Goal: Information Seeking & Learning: Compare options

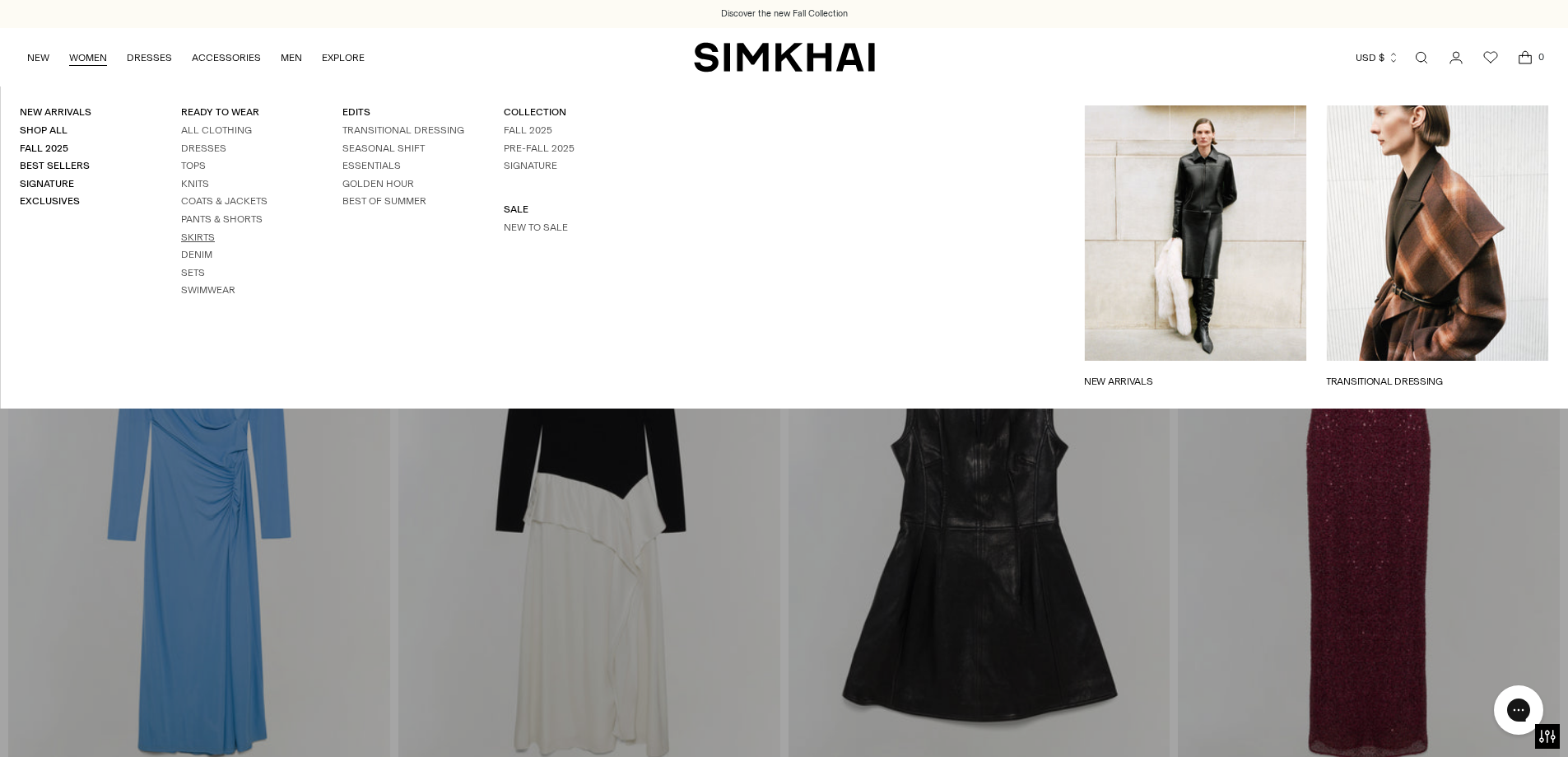
click at [199, 242] on link "Skirts" at bounding box center [198, 237] width 34 height 12
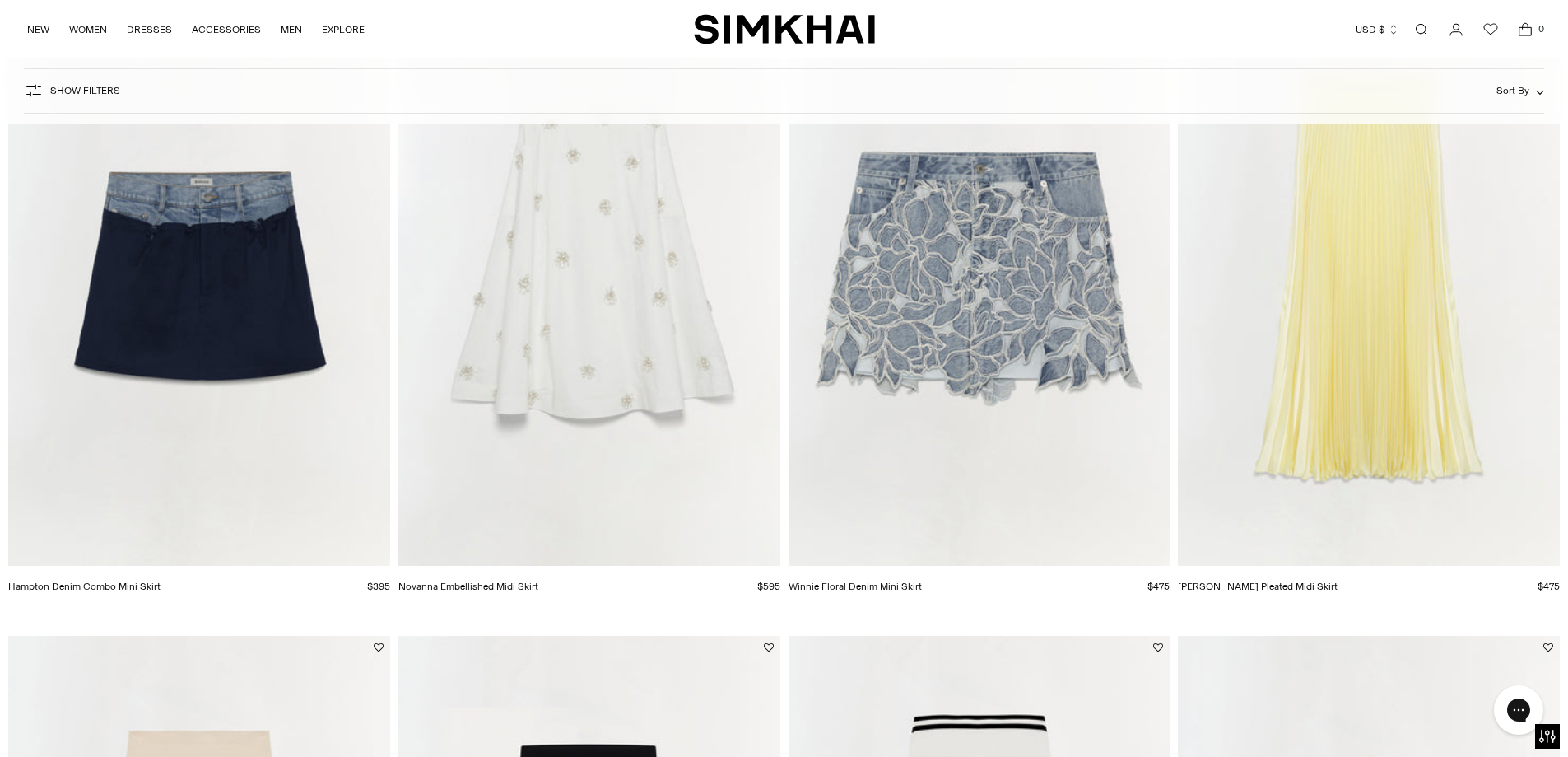
scroll to position [2742, 0]
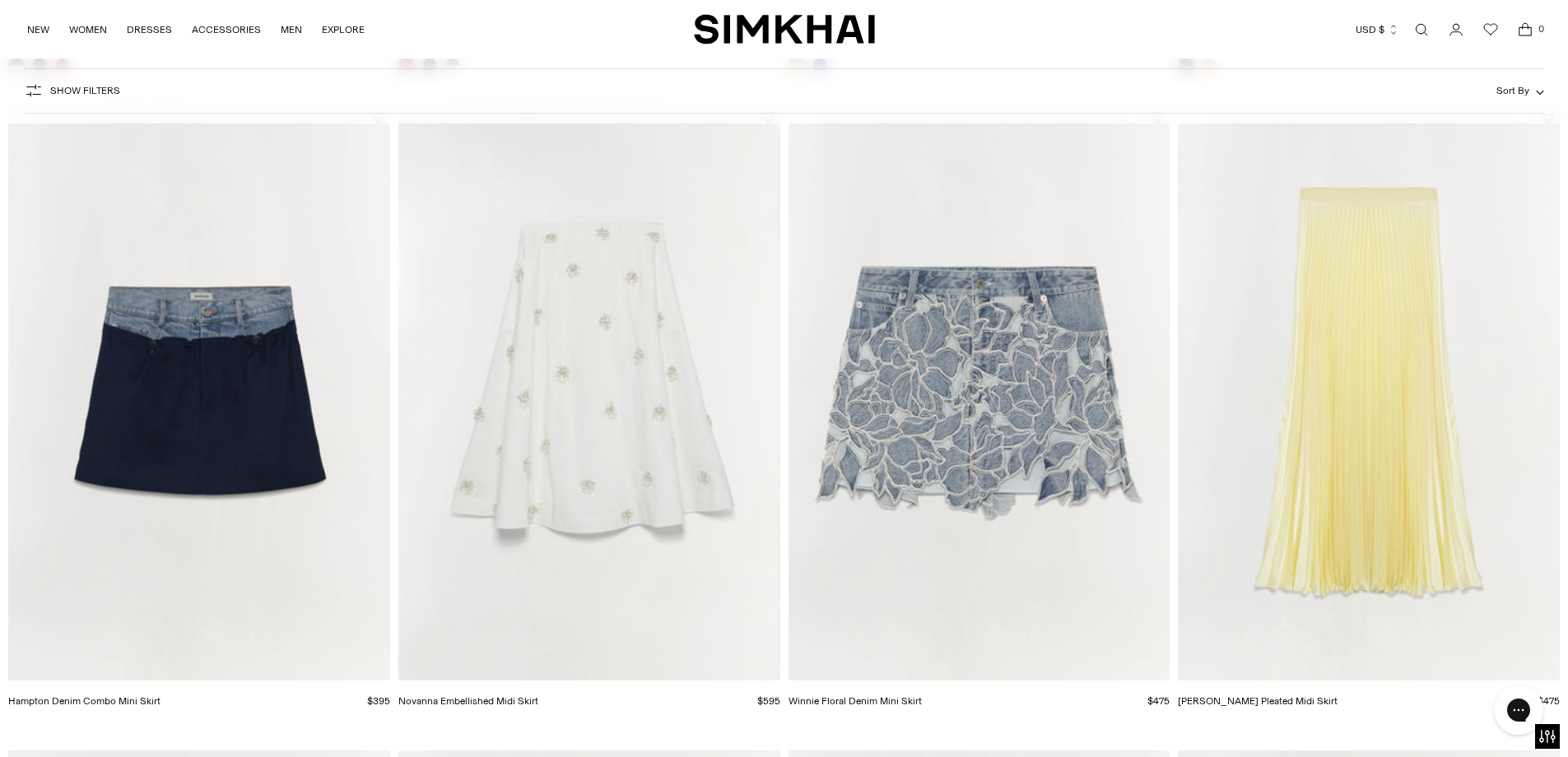
click at [0, 0] on img "Novanna Embellished Midi Skirt" at bounding box center [0, 0] width 0 height 0
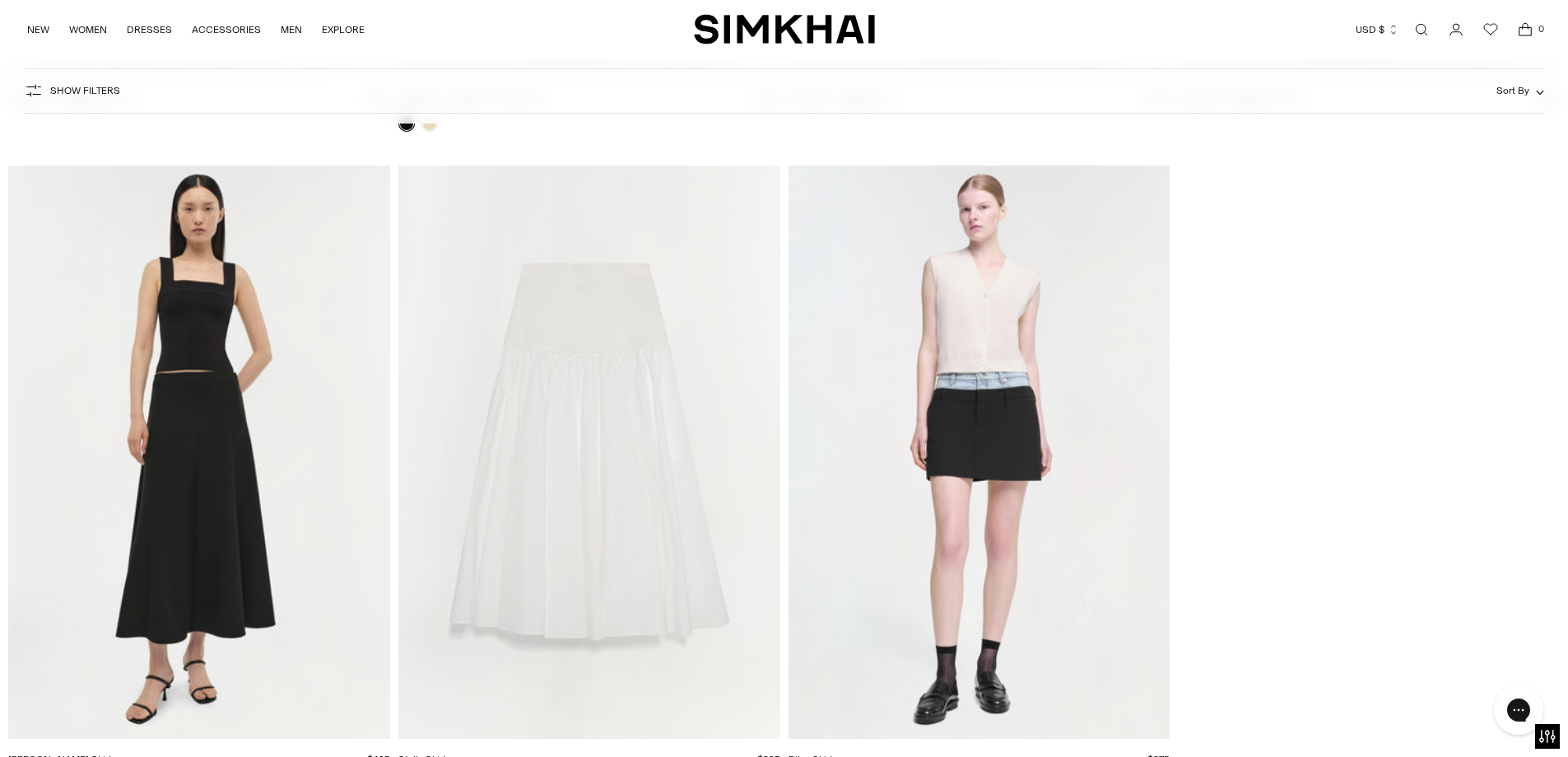
scroll to position [6563, 0]
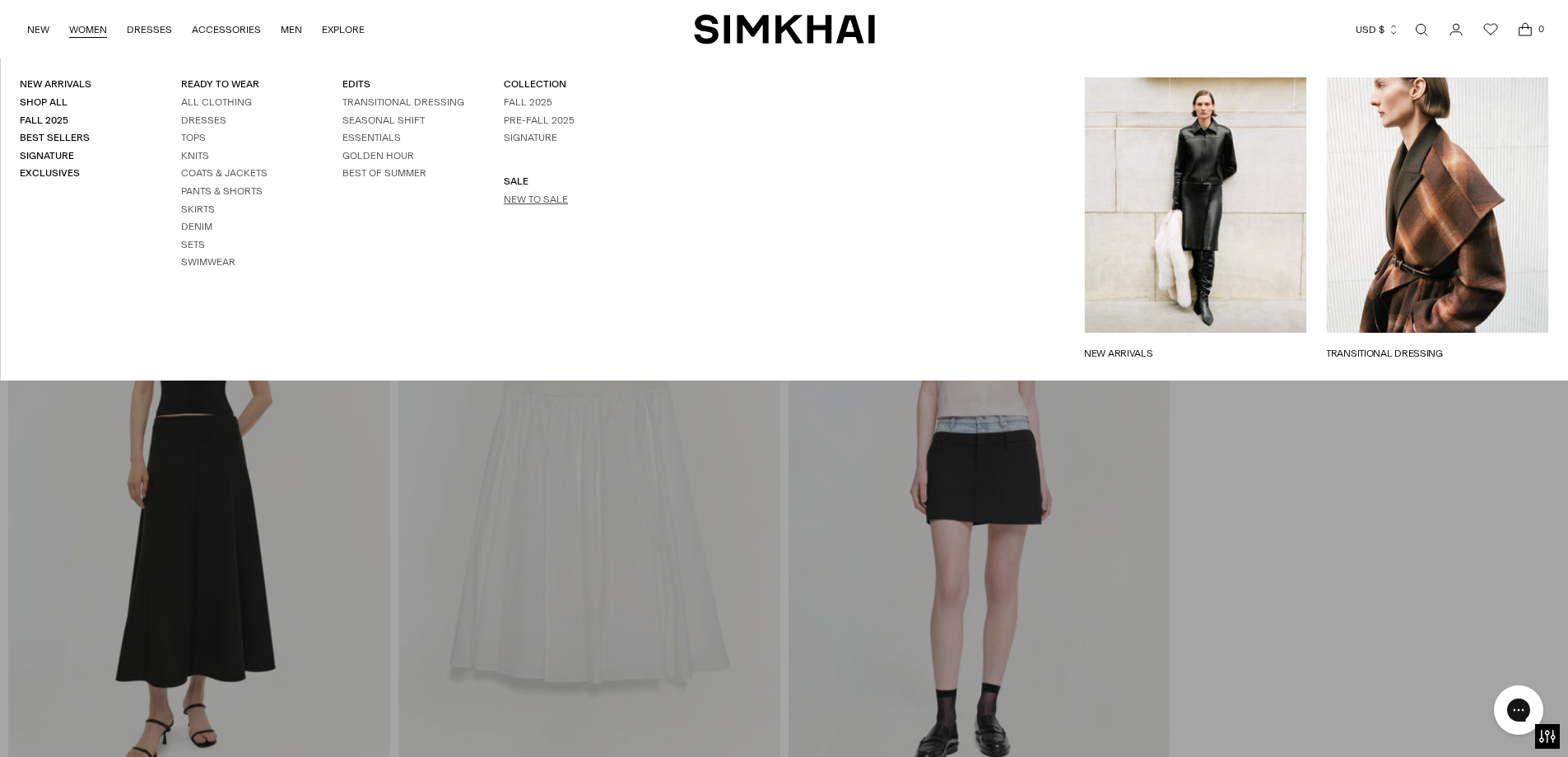
click at [542, 193] on link "New to Sale" at bounding box center [536, 199] width 64 height 12
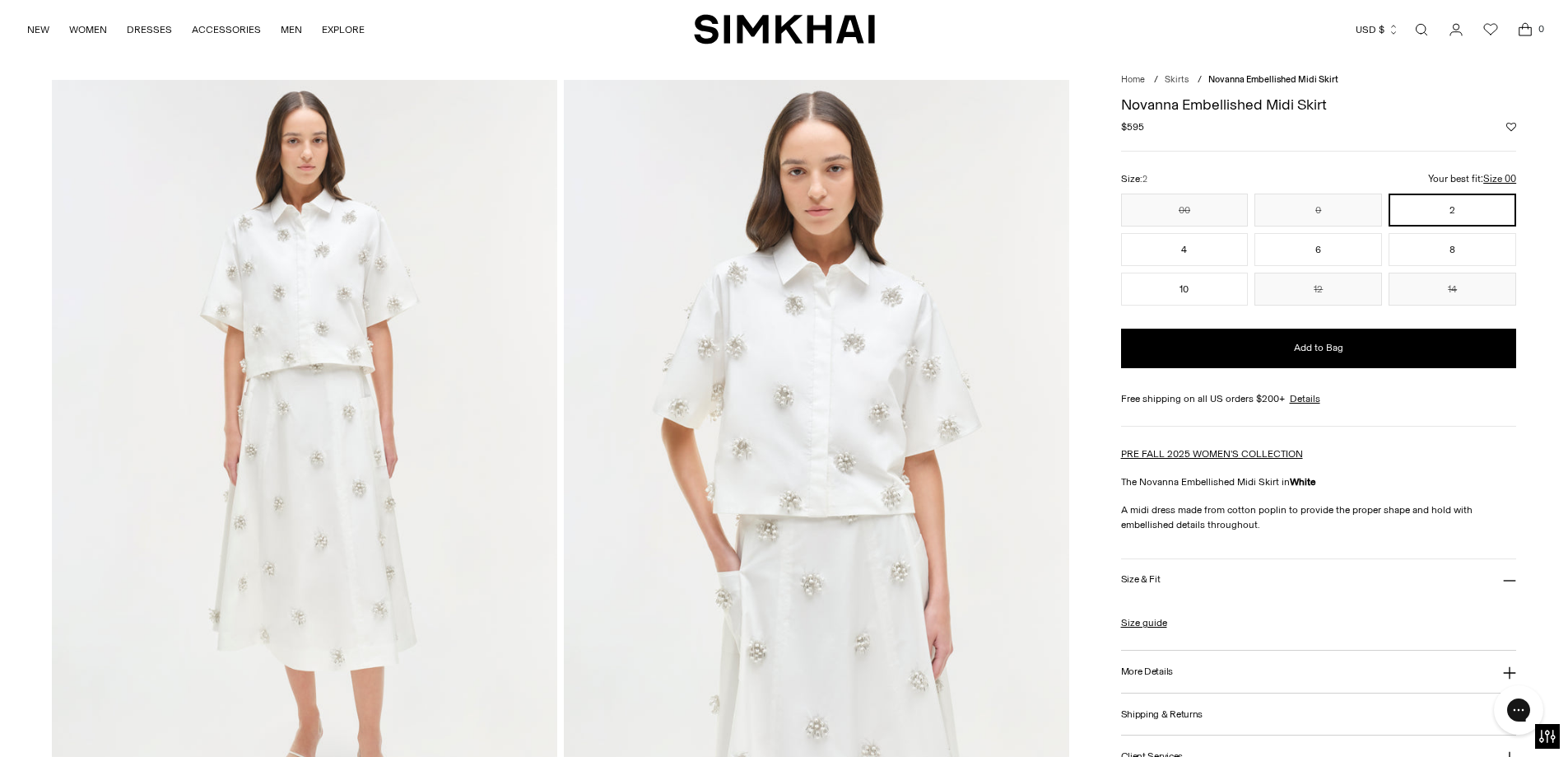
scroll to position [6, 0]
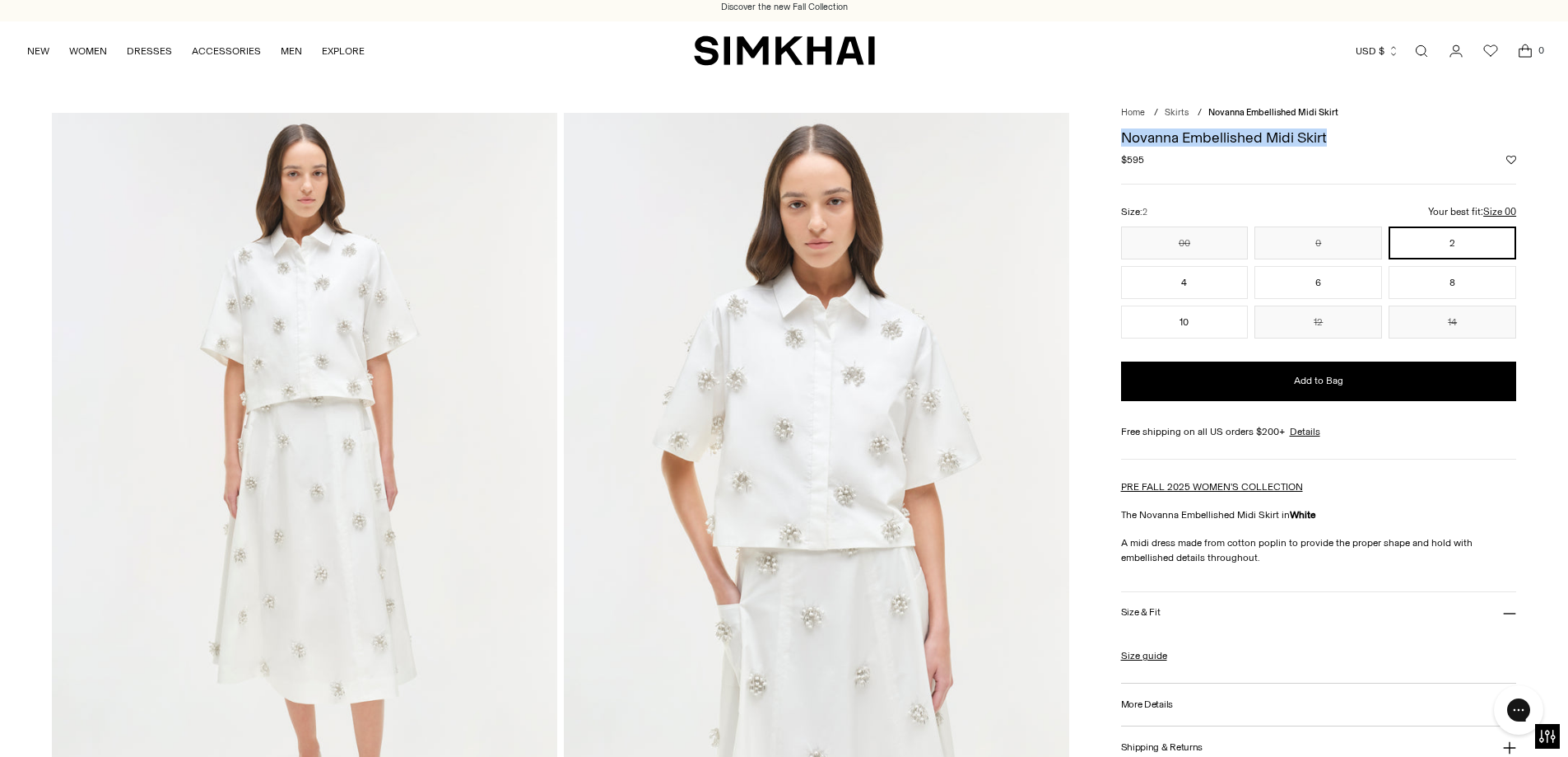
drag, startPoint x: 1356, startPoint y: 135, endPoint x: 1118, endPoint y: 135, distance: 238.0
copy h1 "Novanna Embellished Midi Skirt"
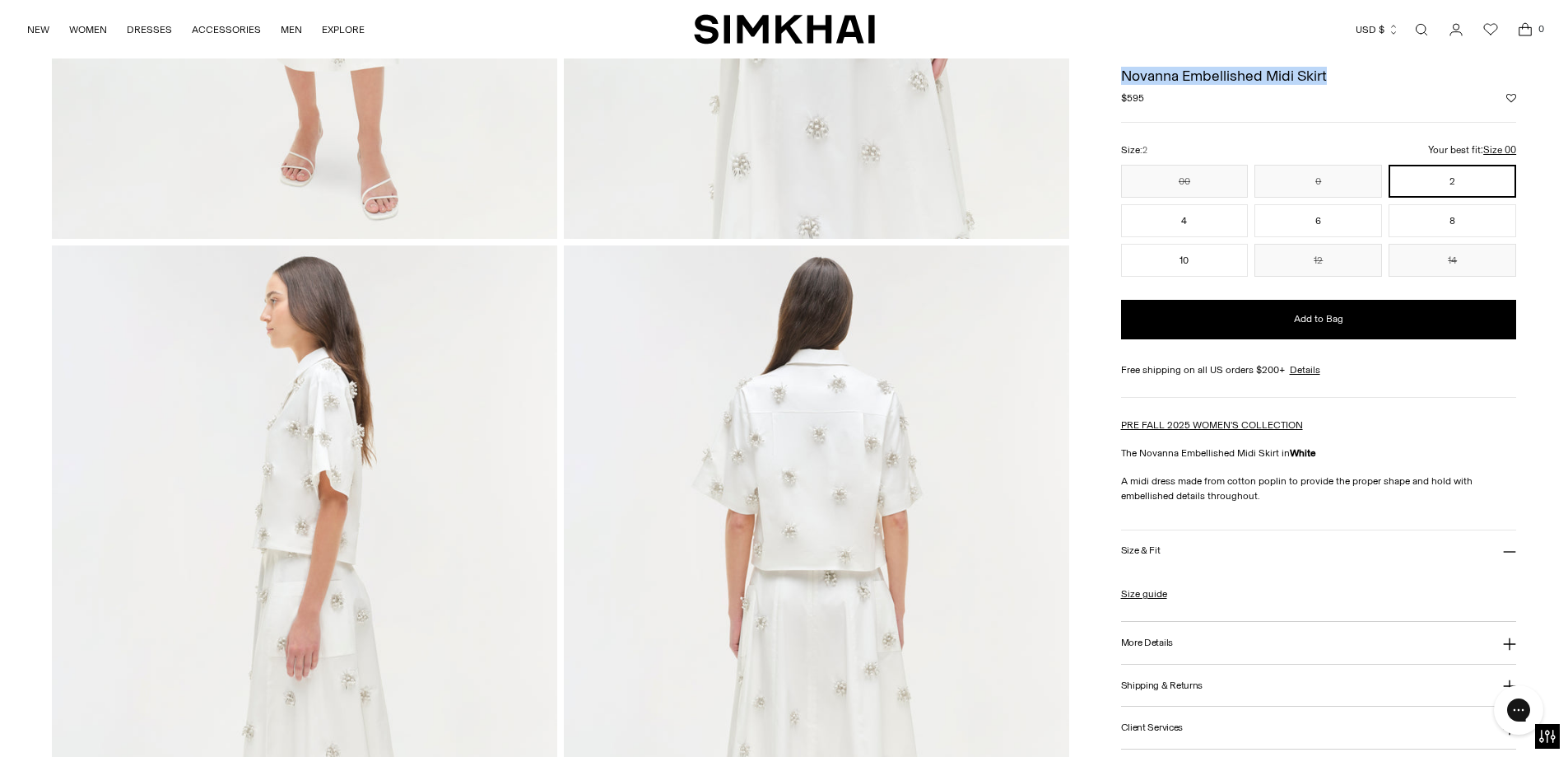
scroll to position [0, 0]
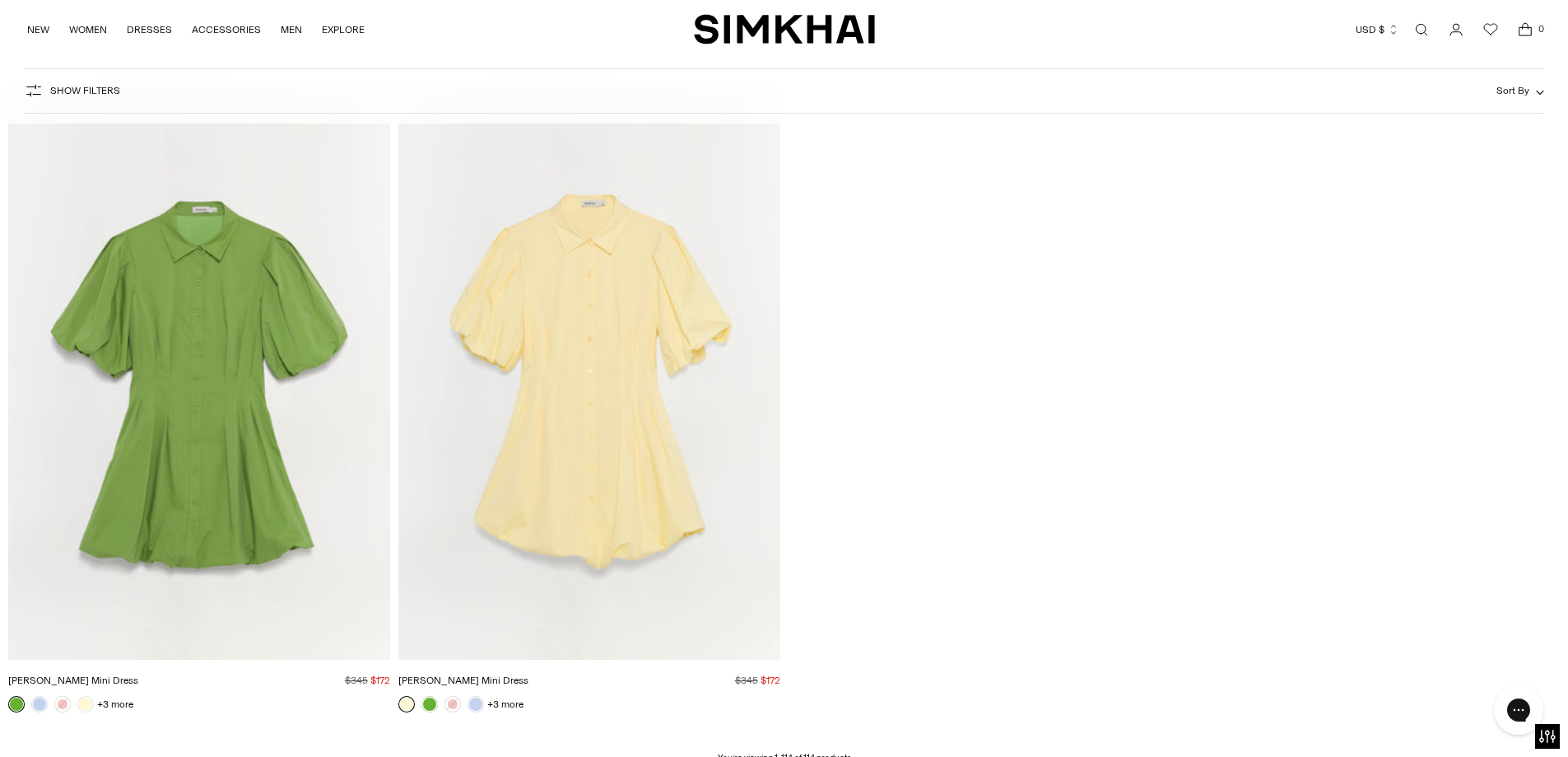
scroll to position [18523, 0]
